Goal: Task Accomplishment & Management: Complete application form

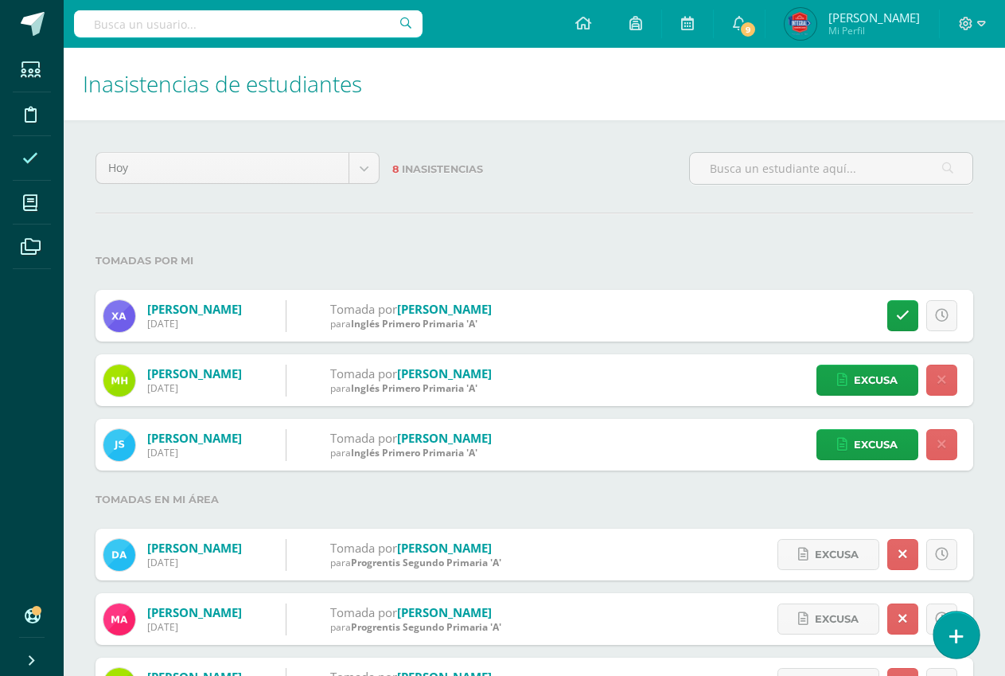
click at [961, 634] on icon at bounding box center [956, 636] width 14 height 18
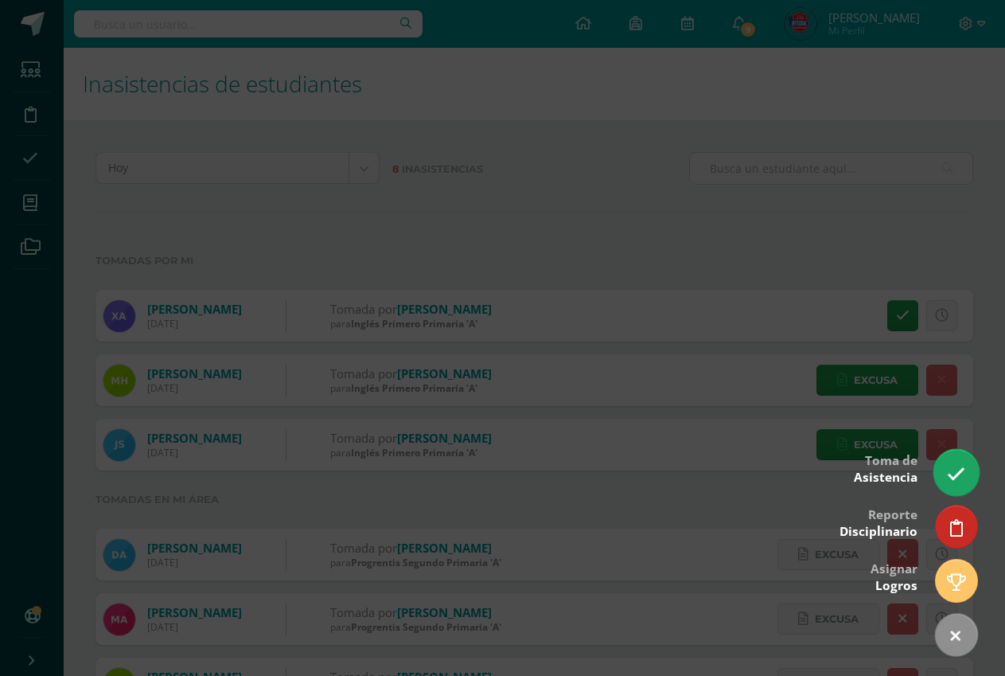
click at [957, 465] on icon at bounding box center [956, 474] width 18 height 18
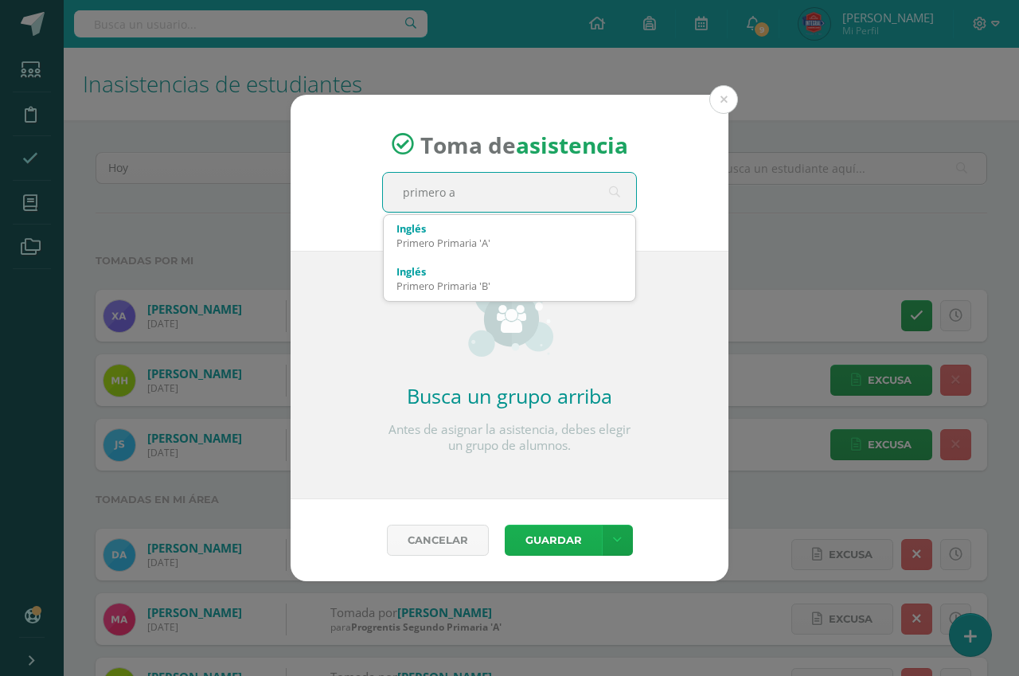
type input "primero a"
click at [532, 537] on button "Guardar" at bounding box center [553, 539] width 97 height 31
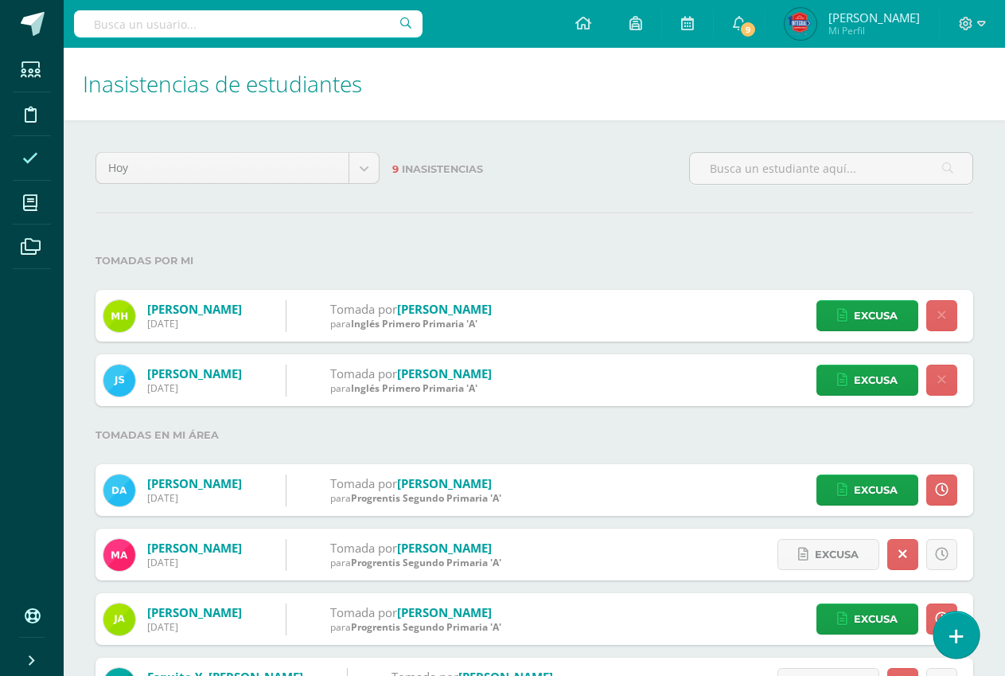
click at [945, 630] on link at bounding box center [956, 634] width 45 height 46
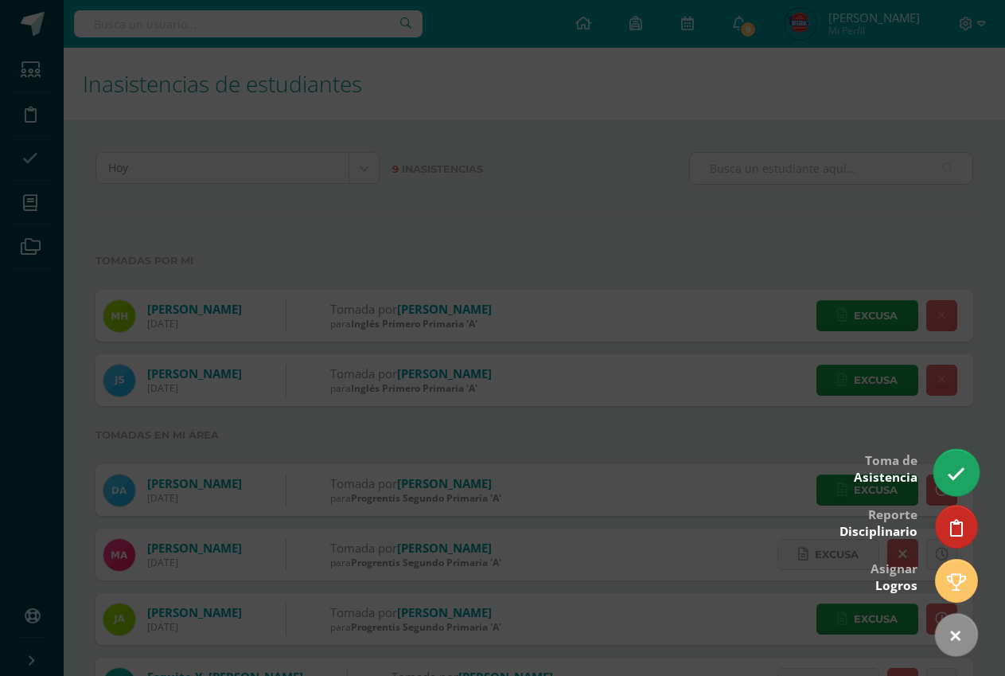
click at [961, 458] on link at bounding box center [956, 472] width 45 height 46
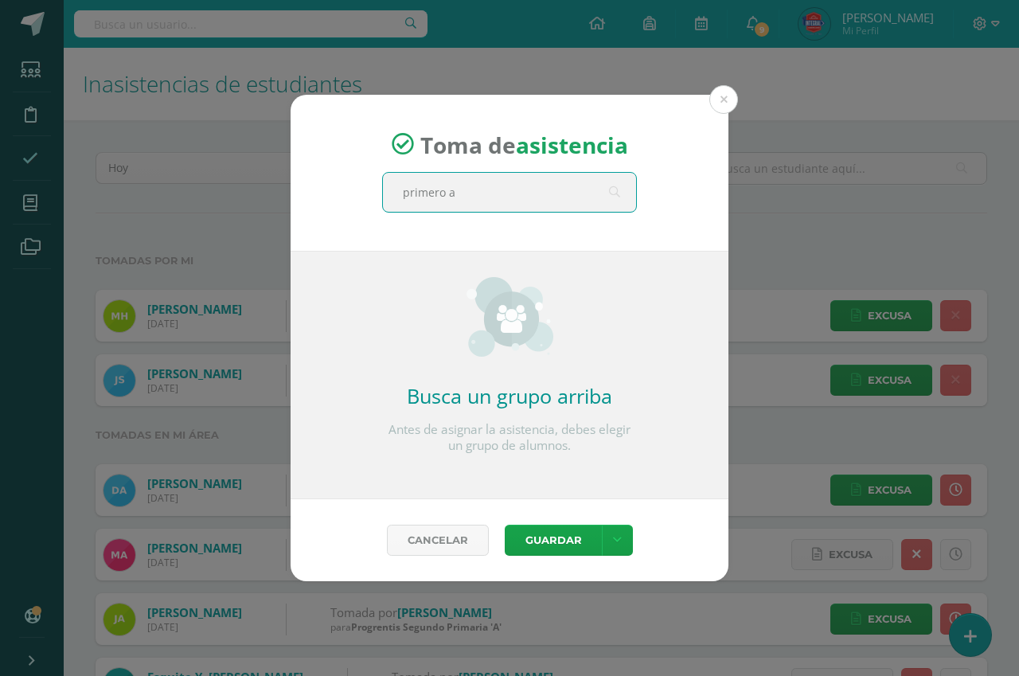
type input "primero a"
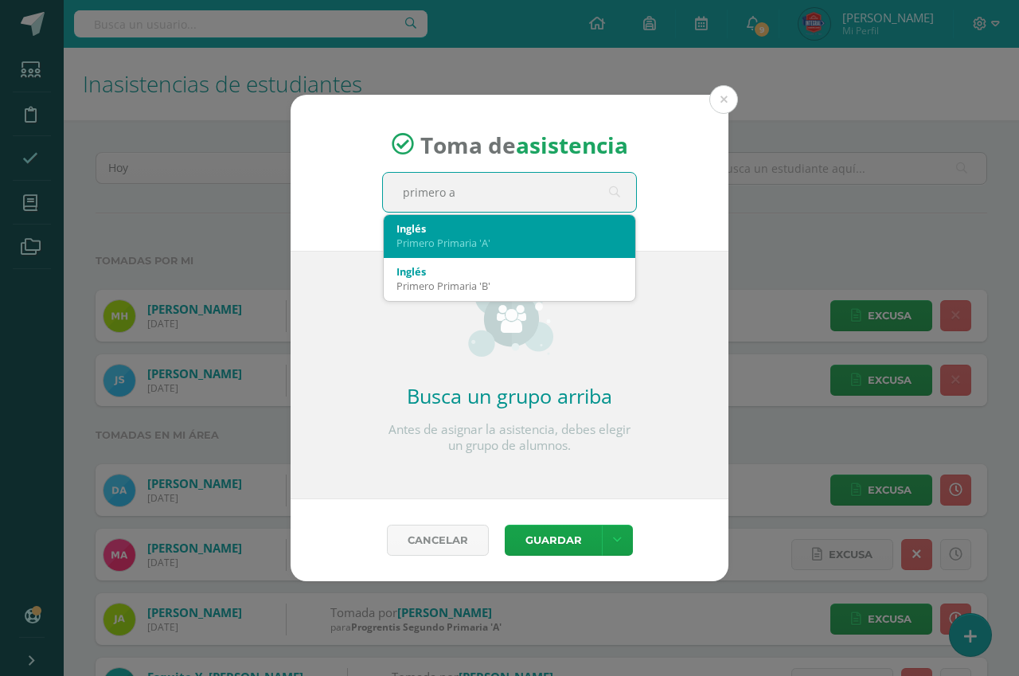
click at [493, 244] on div "Primero Primaria 'A'" at bounding box center [509, 243] width 226 height 14
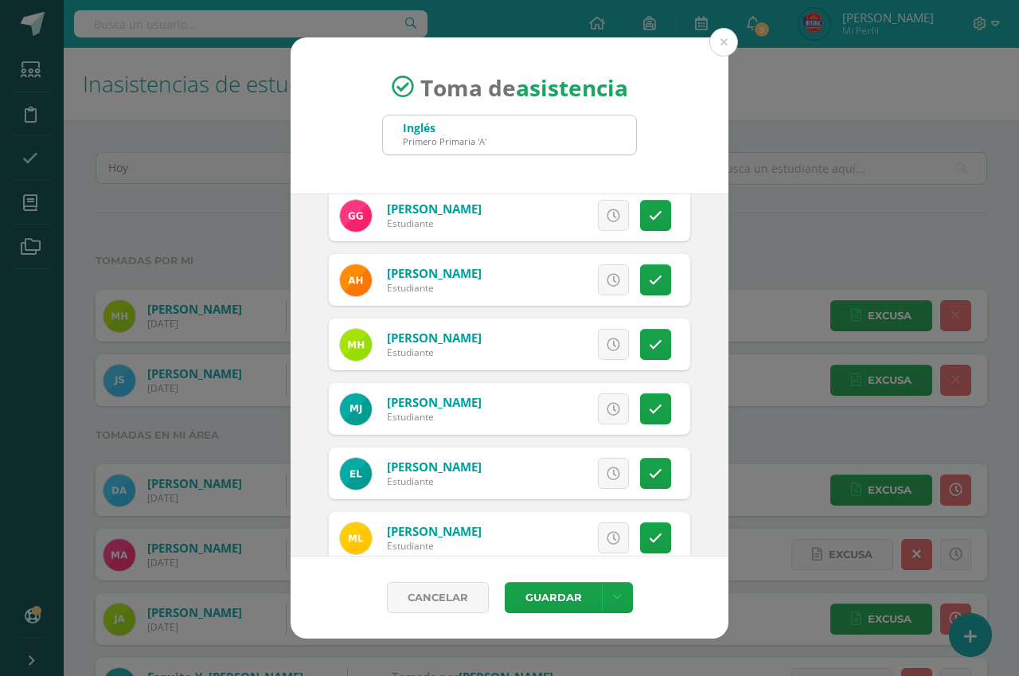
scroll to position [548, 0]
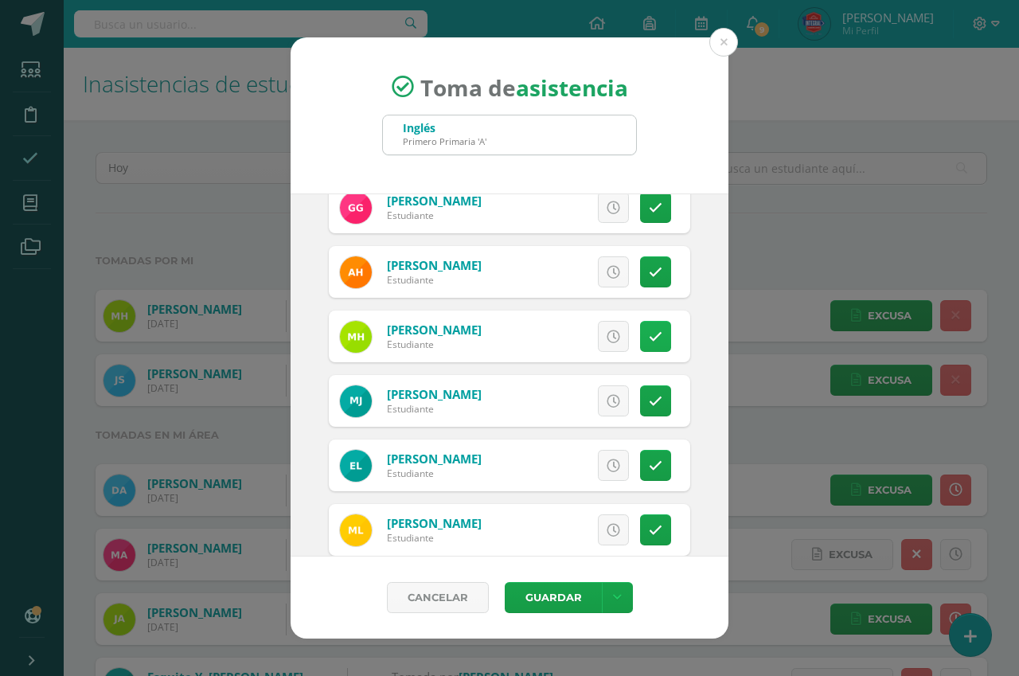
click at [640, 345] on link at bounding box center [655, 336] width 31 height 31
click at [571, 341] on span "Excusa" at bounding box center [586, 336] width 44 height 29
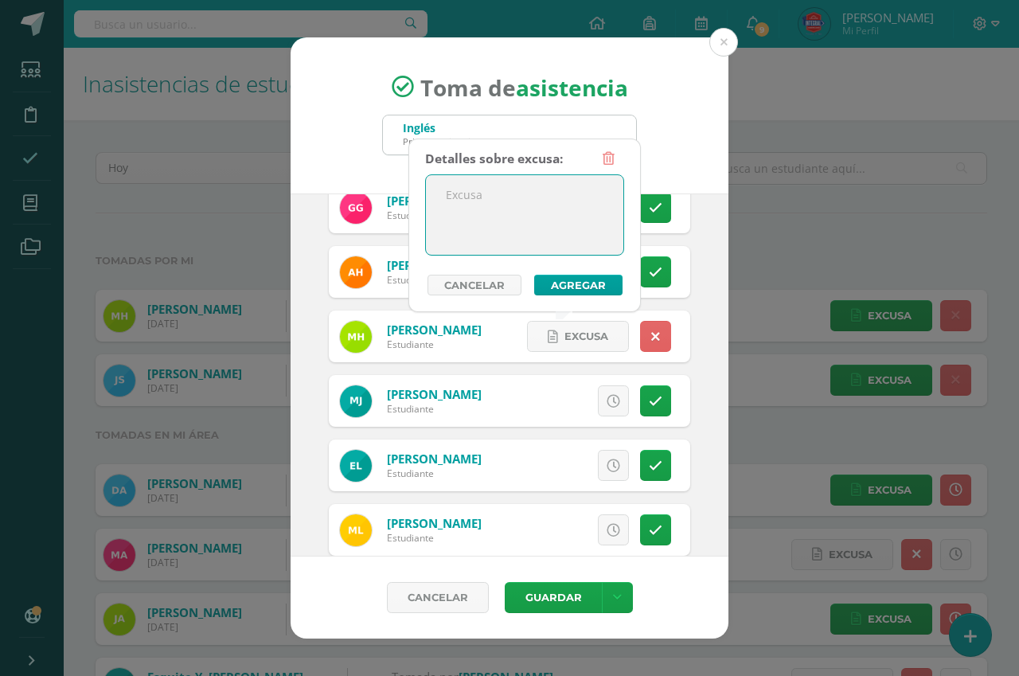
drag, startPoint x: 528, startPoint y: 230, endPoint x: 525, endPoint y: 239, distance: 9.1
click at [525, 236] on textarea at bounding box center [524, 215] width 197 height 80
type textarea "enfermedad"
click at [531, 281] on div "Cancelar Agregar" at bounding box center [524, 285] width 199 height 21
click at [572, 286] on button "Agregar" at bounding box center [578, 285] width 88 height 21
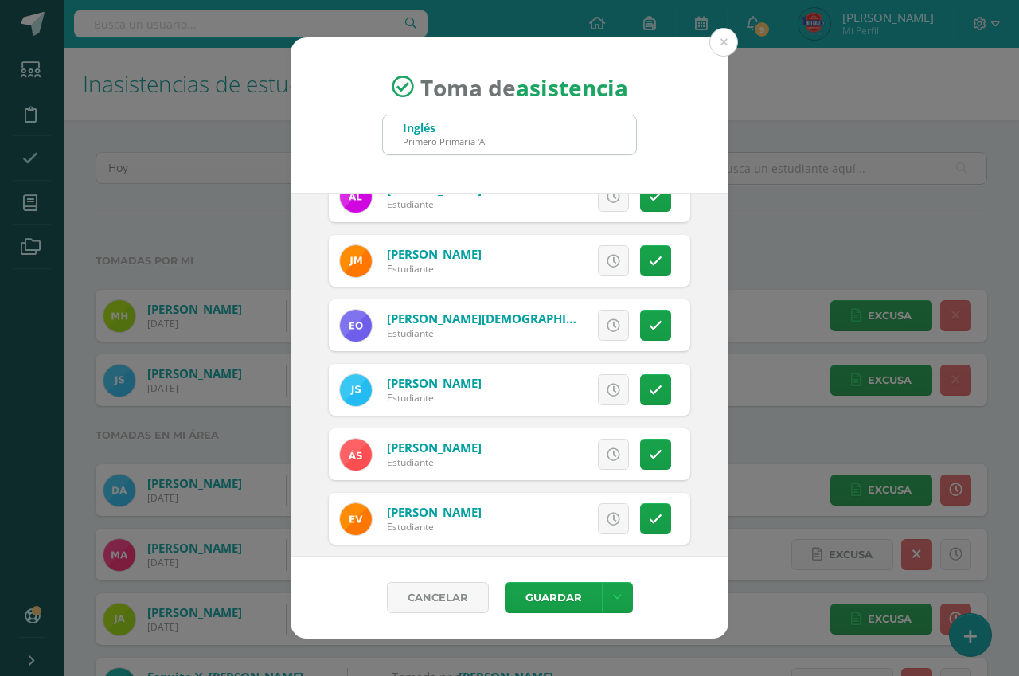
scroll to position [939, 0]
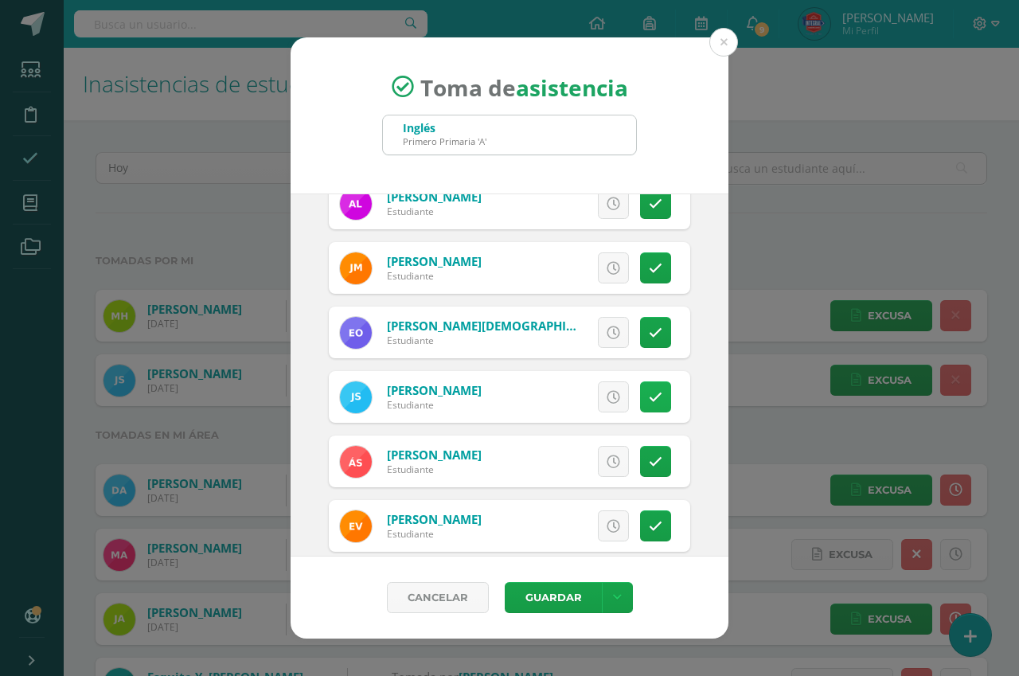
click at [640, 398] on link at bounding box center [655, 396] width 31 height 31
click at [570, 391] on span "Excusa" at bounding box center [586, 396] width 44 height 29
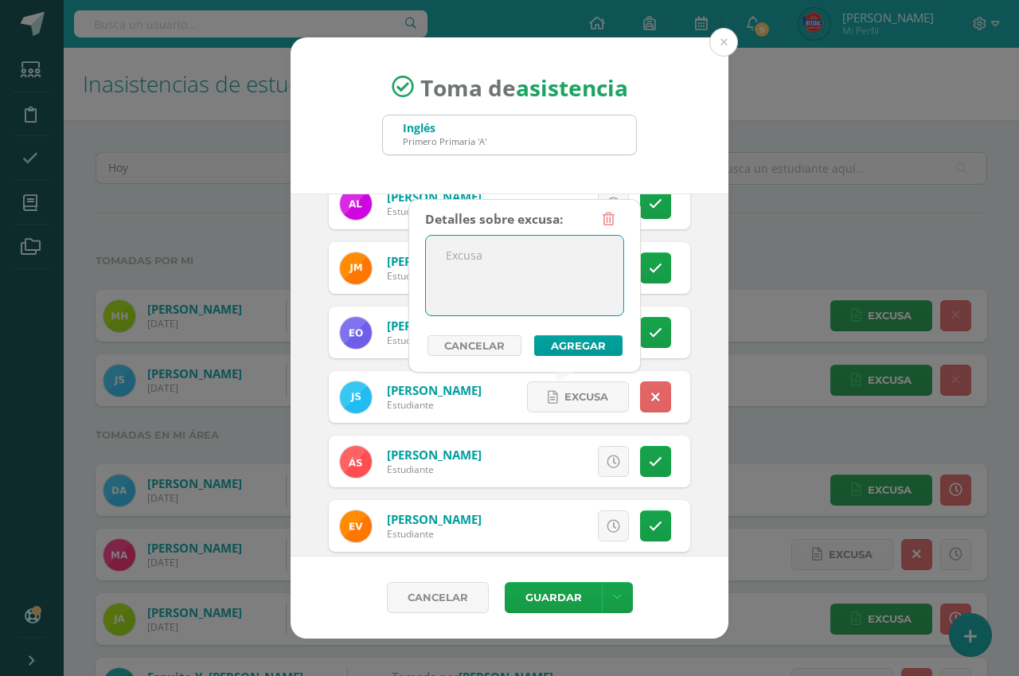
click at [535, 275] on textarea at bounding box center [524, 276] width 197 height 80
type textarea "enfermedad"
click at [583, 340] on button "Agregar" at bounding box center [578, 345] width 88 height 21
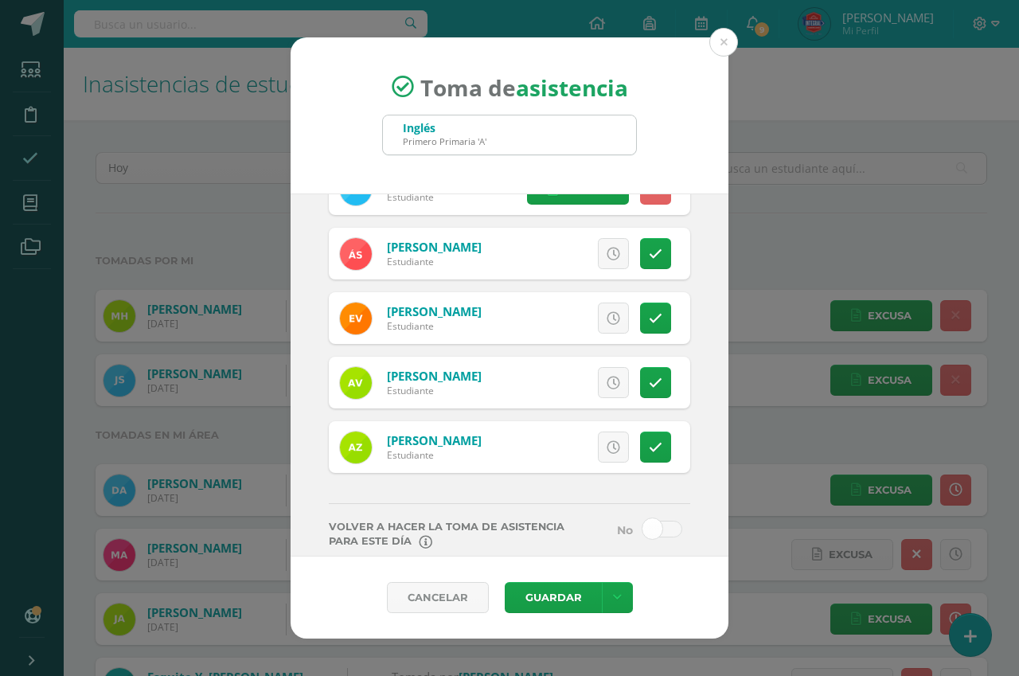
scroll to position [1173, 0]
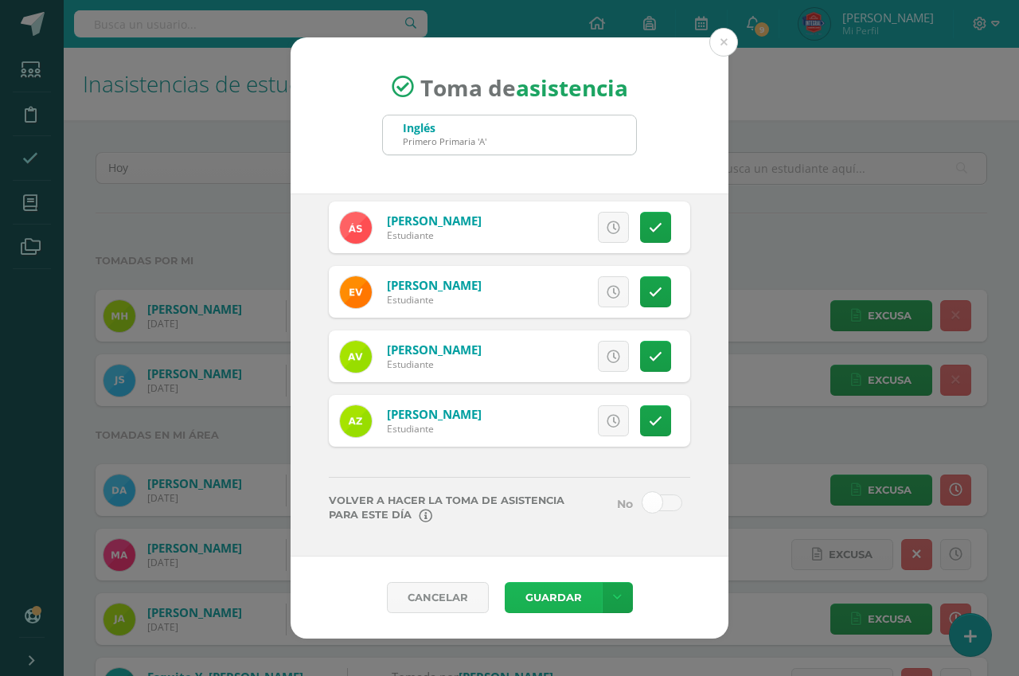
click at [549, 595] on button "Guardar" at bounding box center [553, 597] width 97 height 31
